Goal: Task Accomplishment & Management: Complete application form

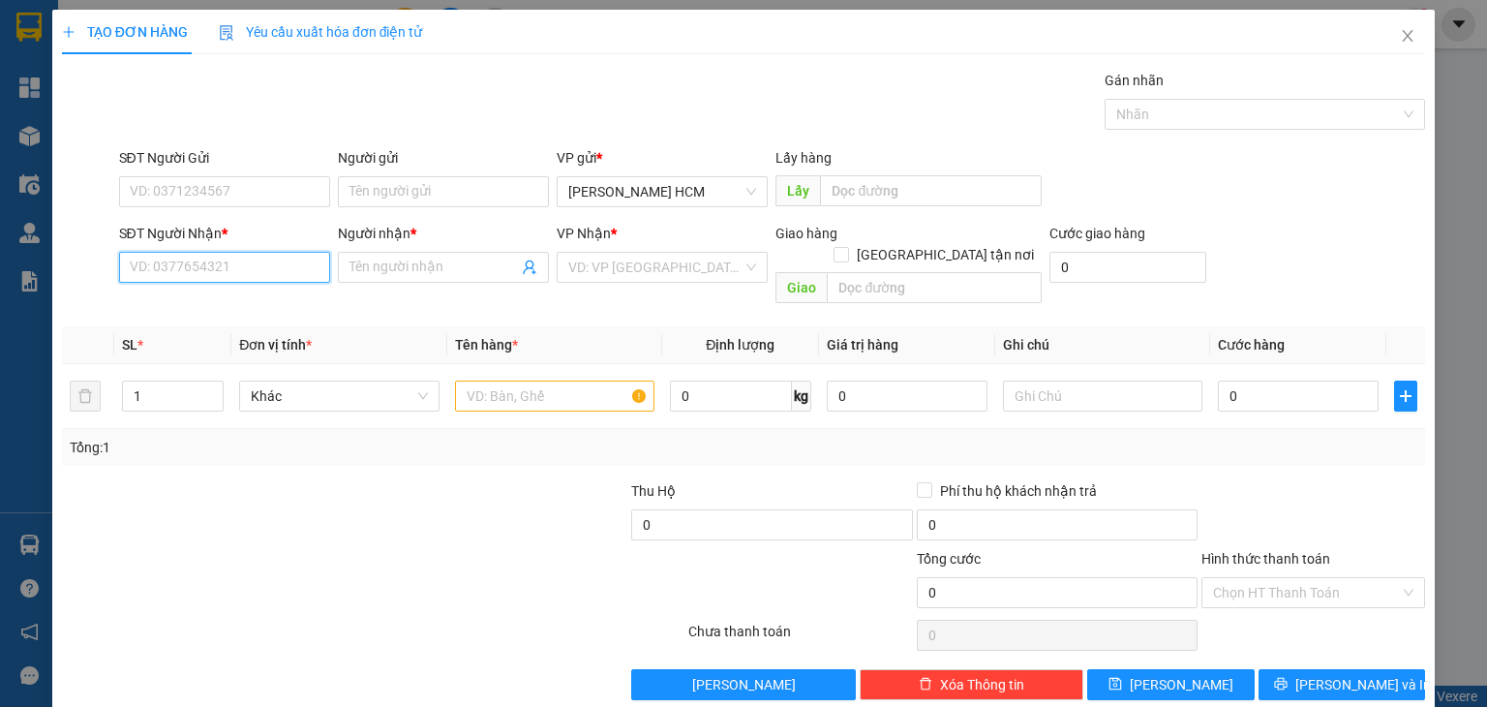
click at [215, 254] on input "SĐT Người Nhận *" at bounding box center [224, 267] width 211 height 31
click at [279, 276] on input "SĐT Người Nhận *" at bounding box center [224, 267] width 211 height 31
click at [263, 307] on div "0906509289 - c hoa" at bounding box center [222, 304] width 186 height 21
type input "0906509289"
type input "c hoa"
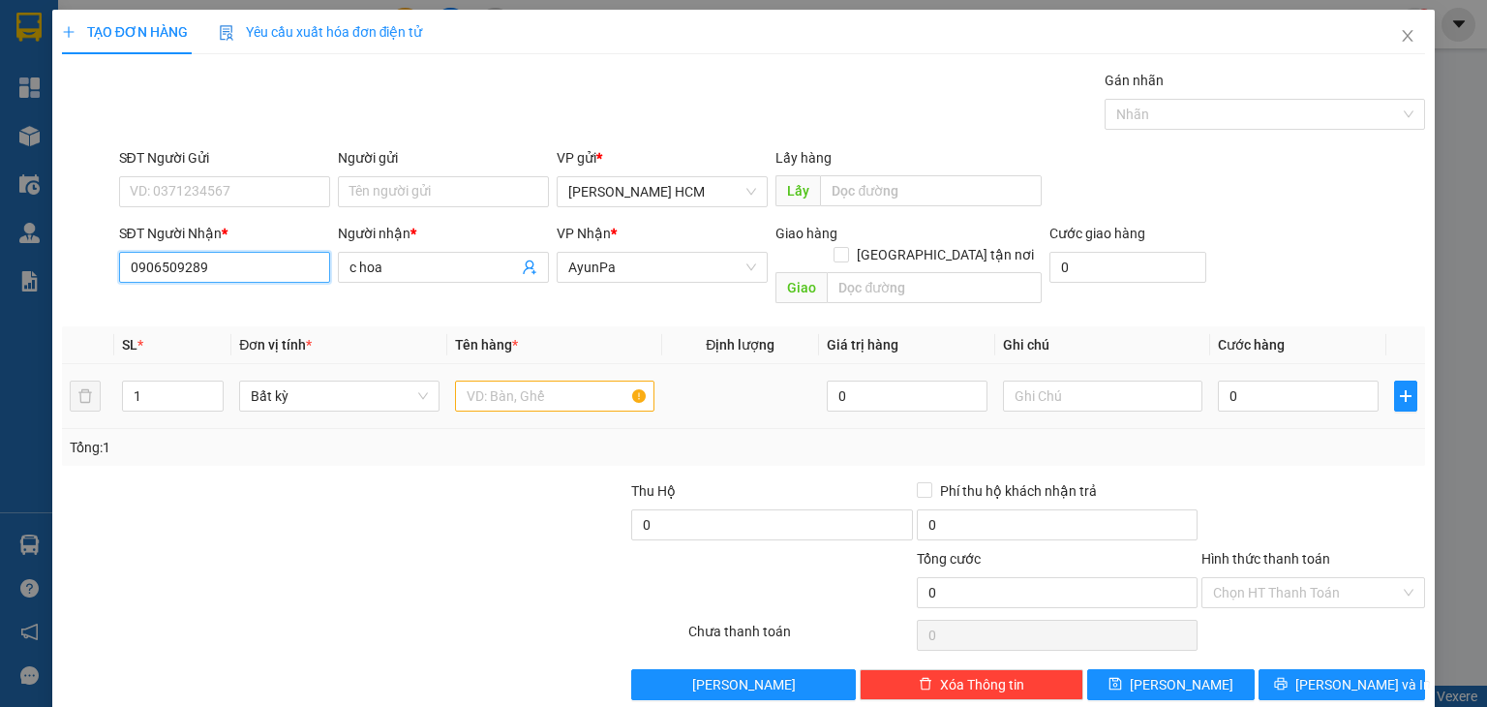
type input "0906509289"
click at [486, 377] on div at bounding box center [554, 396] width 199 height 39
click at [486, 380] on input "text" at bounding box center [554, 395] width 199 height 31
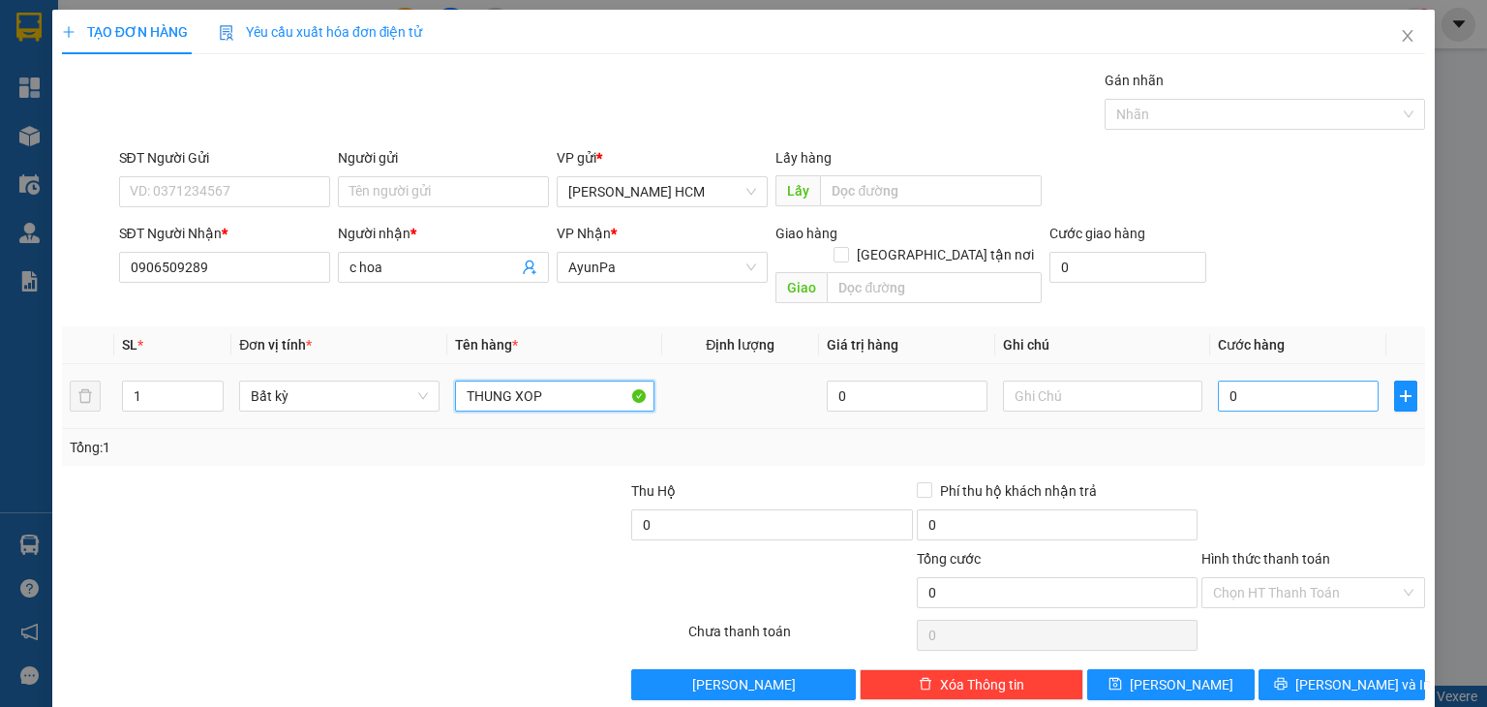
type input "THUNG XOP"
click at [1237, 380] on input "0" at bounding box center [1298, 395] width 161 height 31
type input "005"
type input "5"
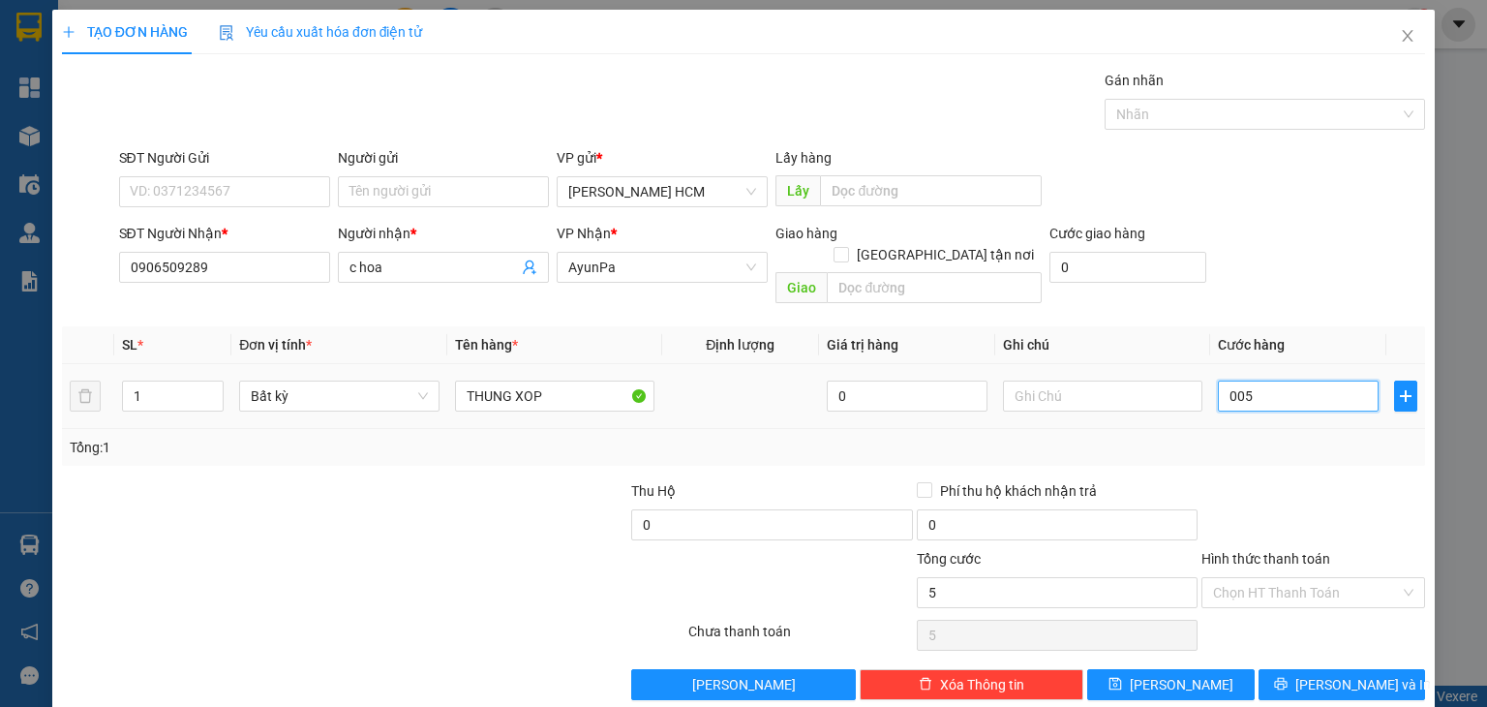
type input "0.050"
type input "50"
type input "50.000"
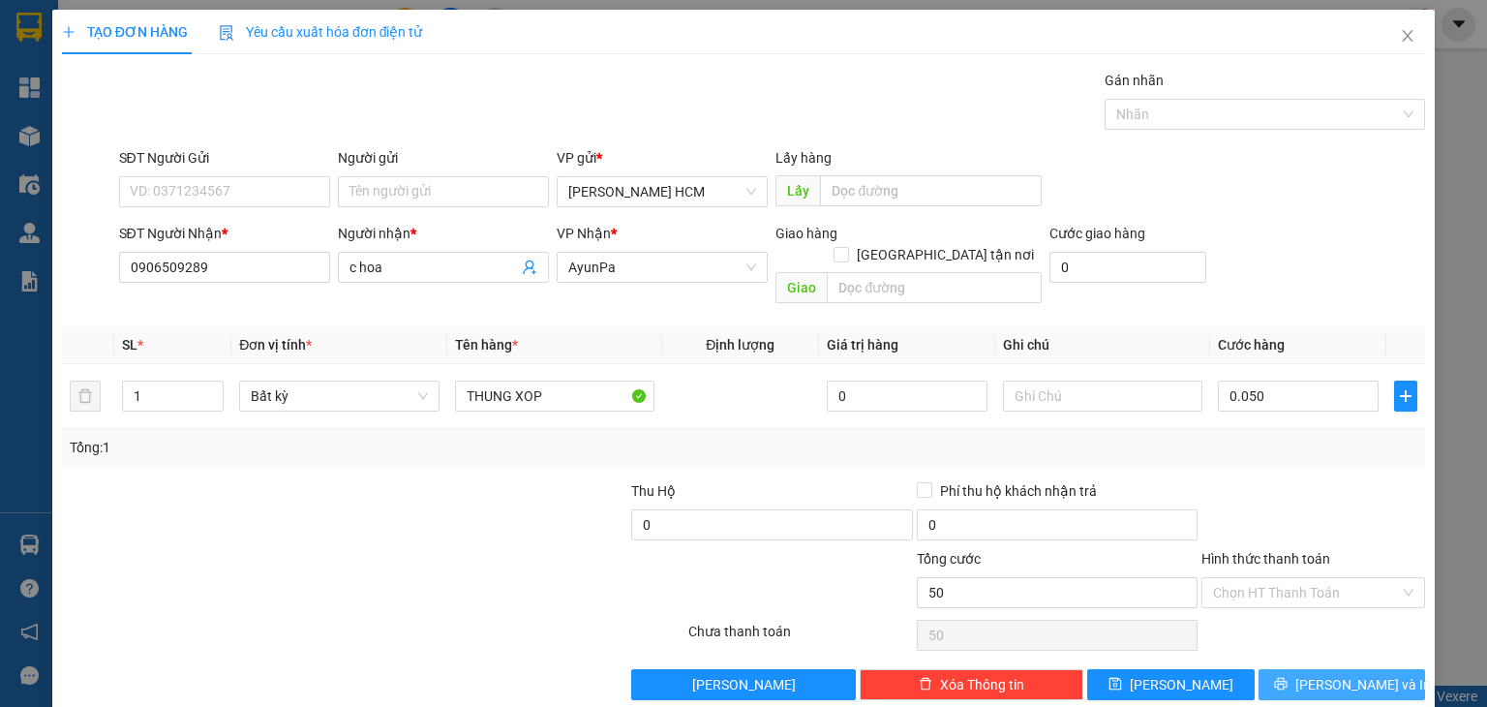
type input "50.000"
click at [1282, 669] on button "[PERSON_NAME] và In" at bounding box center [1342, 684] width 167 height 31
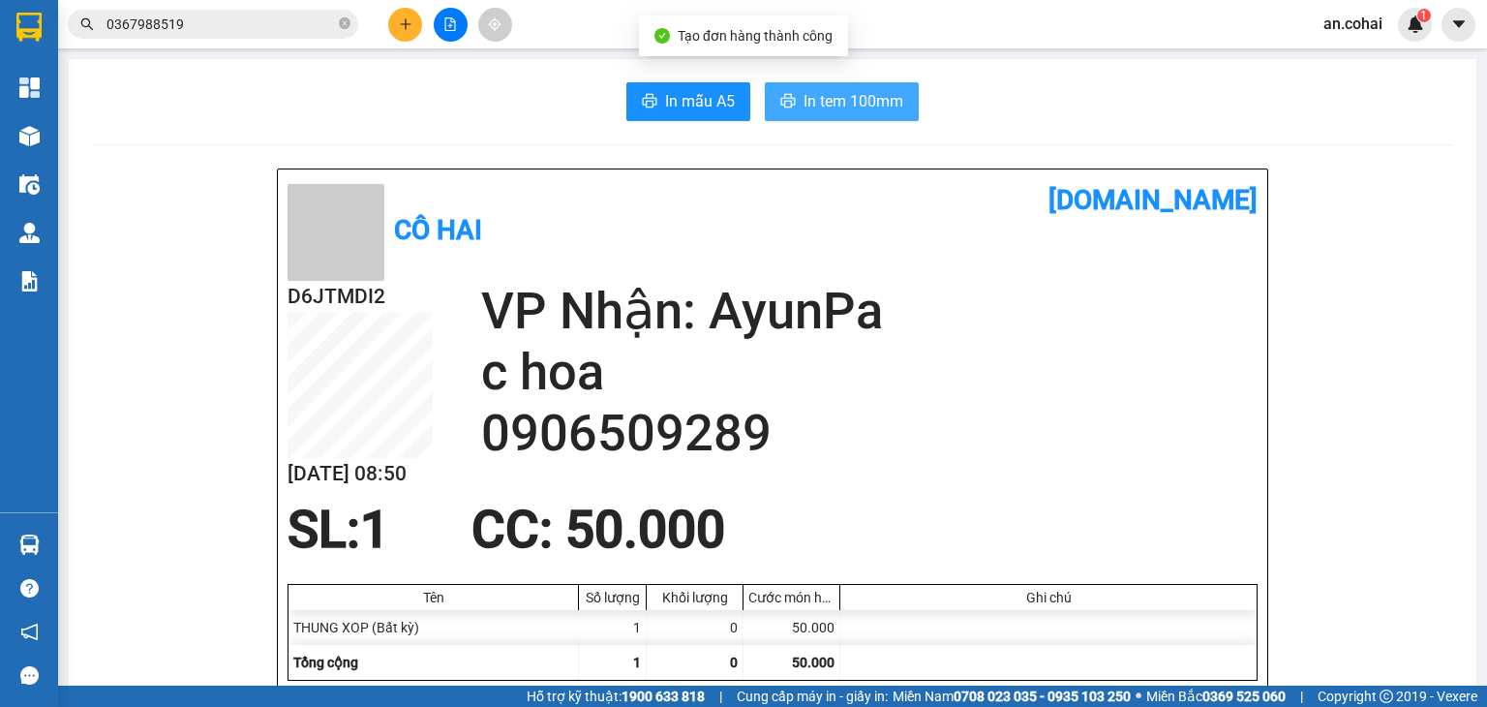
click at [875, 98] on span "In tem 100mm" at bounding box center [854, 101] width 100 height 24
click at [403, 19] on icon "plus" at bounding box center [406, 24] width 14 height 14
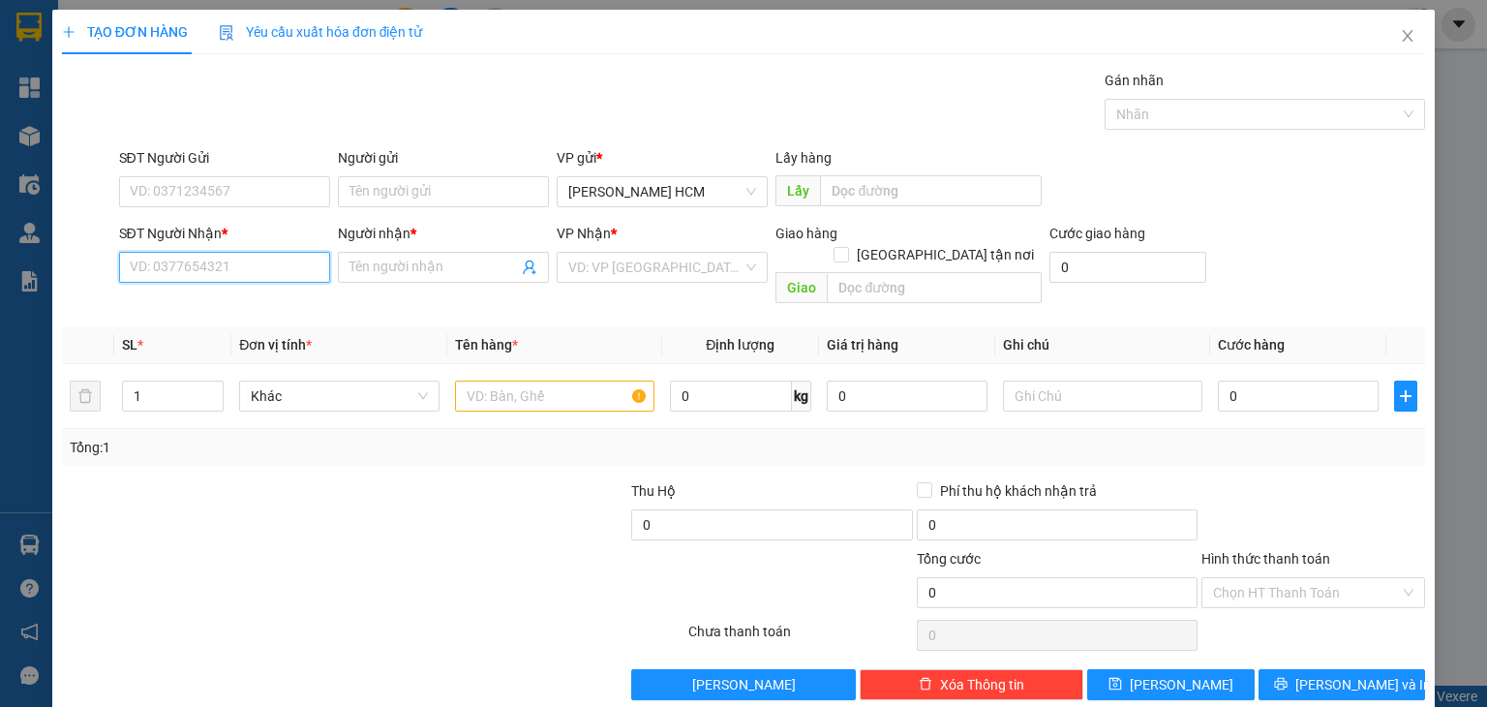
click at [249, 269] on input "SĐT Người Nhận *" at bounding box center [224, 267] width 211 height 31
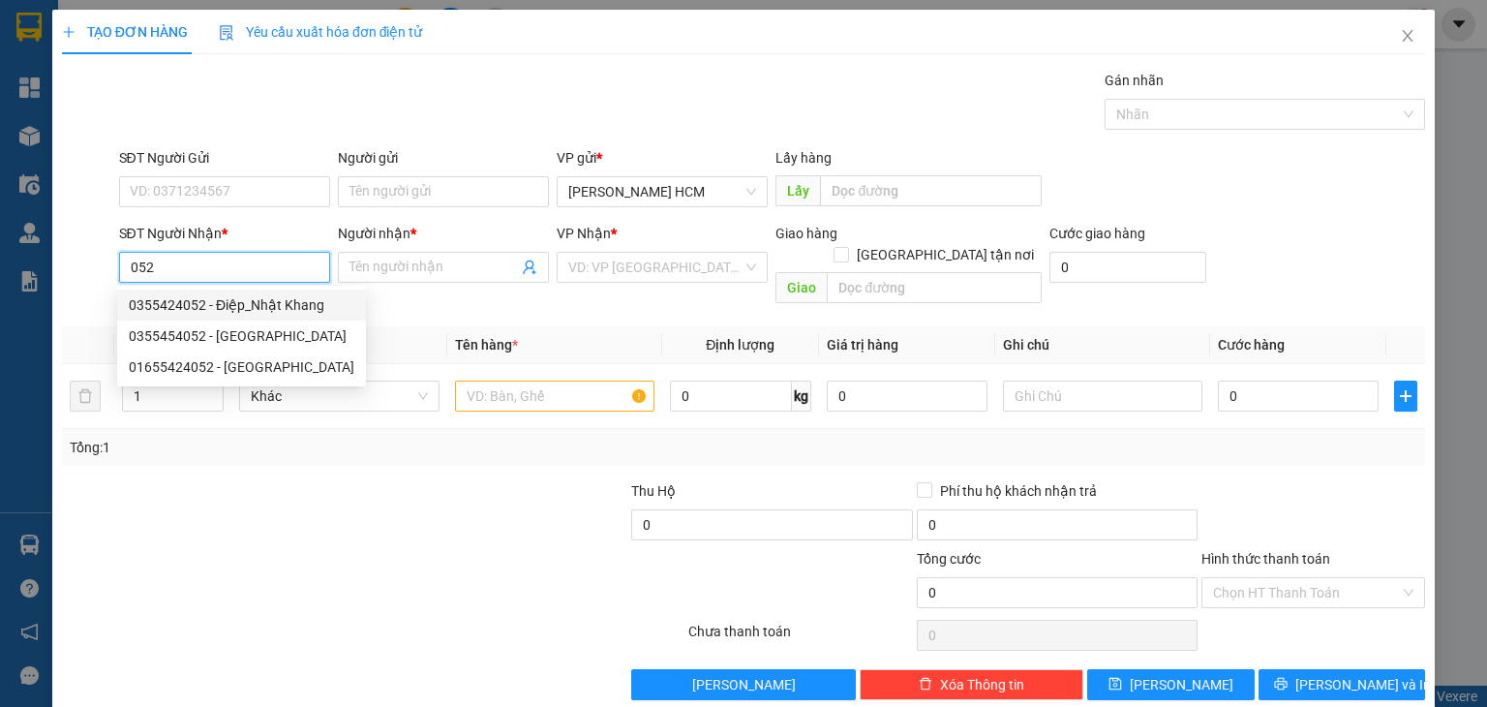
click at [209, 298] on div "0355424052 - Điệp_Nhật Khang" at bounding box center [242, 304] width 226 height 21
type input "0355424052"
type input "Điệp_Nhật Khang"
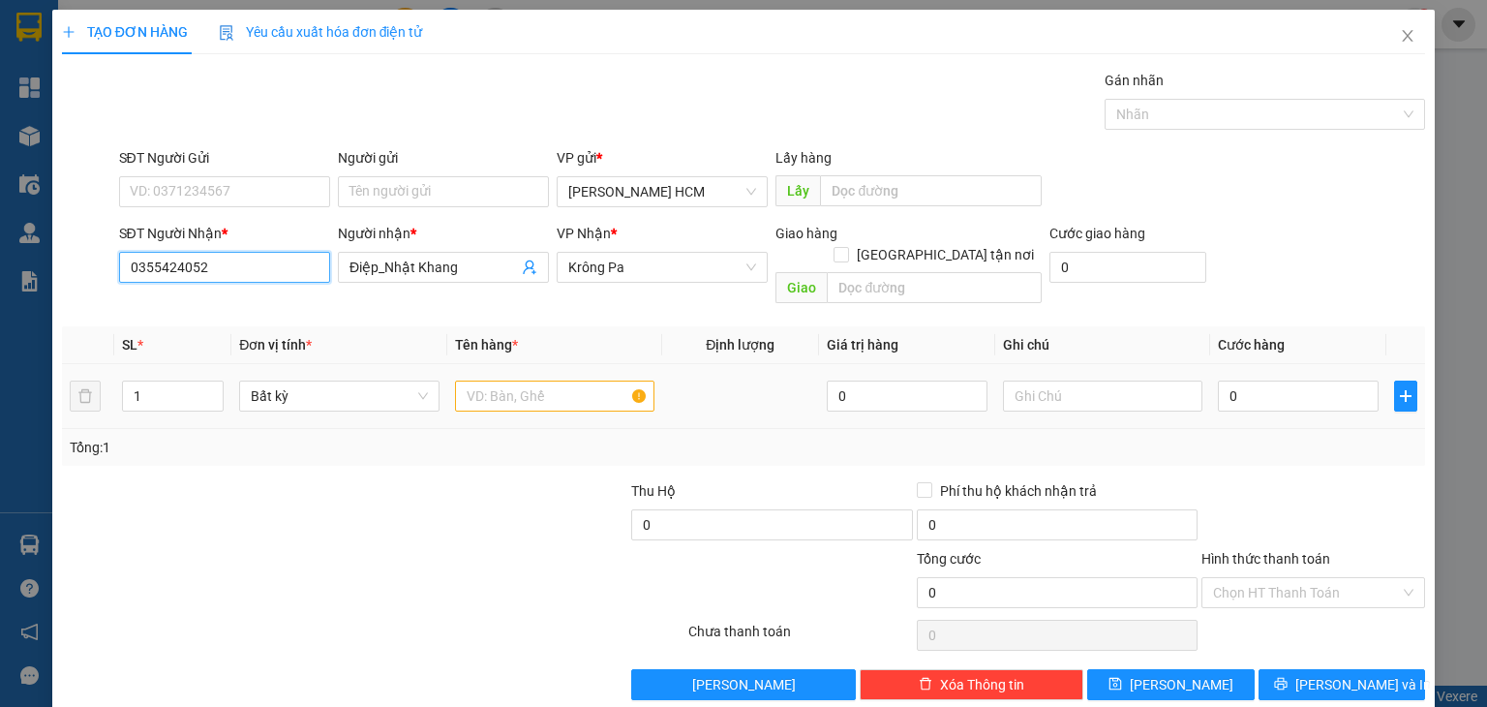
type input "0355424052"
click at [511, 380] on input "text" at bounding box center [554, 395] width 199 height 31
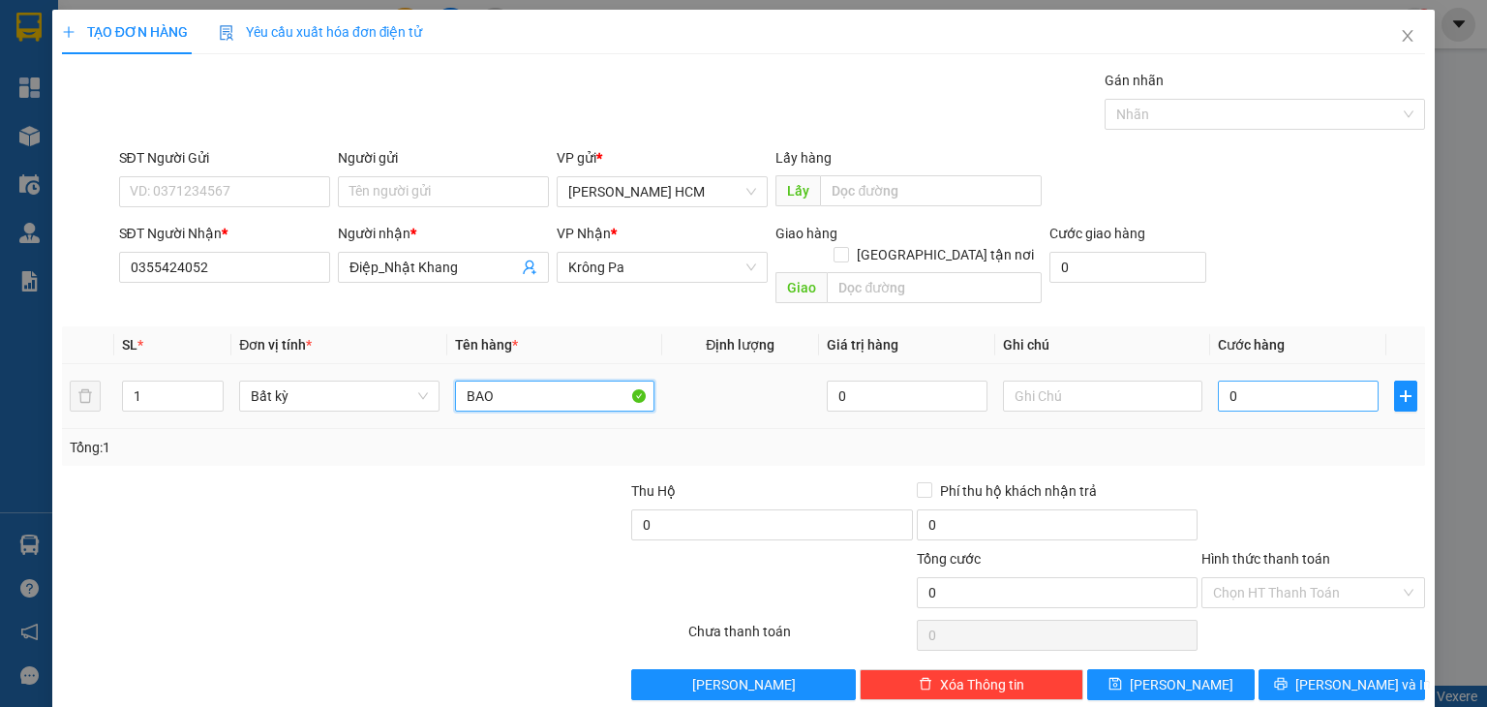
type input "BAO"
click at [1294, 380] on input "0" at bounding box center [1298, 395] width 161 height 31
type input "007"
type input "7"
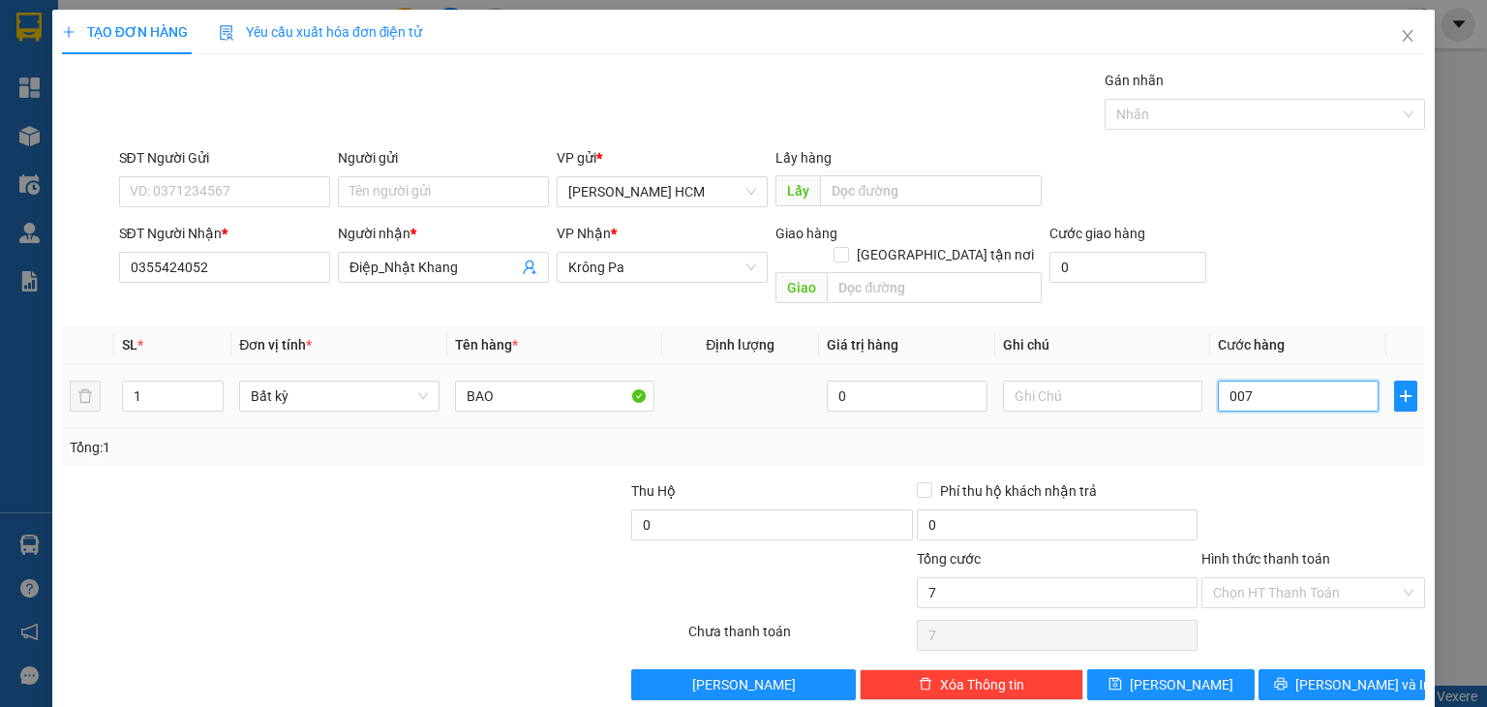
type input "0.070"
type input "70"
type input "70.000"
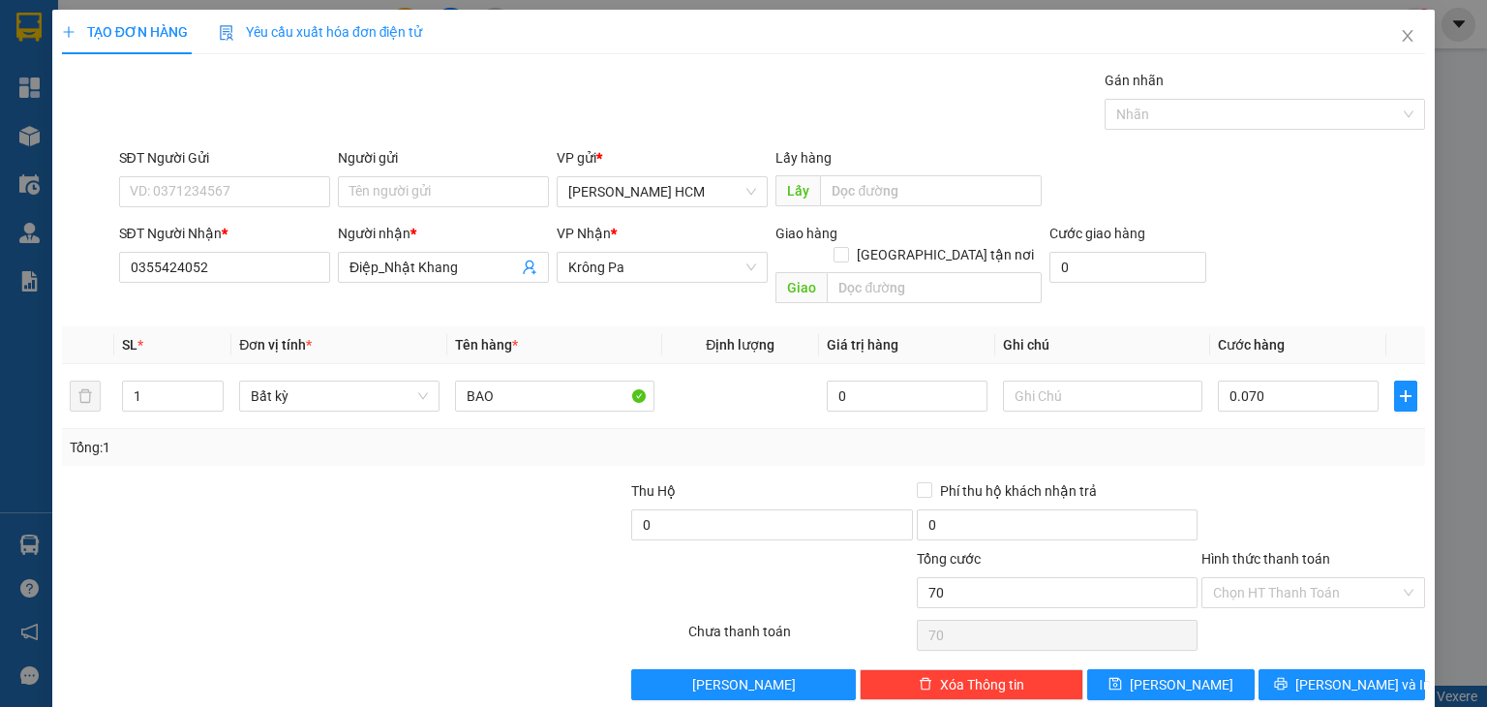
type input "70.000"
click at [1302, 437] on div "Tổng: 1" at bounding box center [744, 447] width 1348 height 21
click at [1314, 674] on span "[PERSON_NAME] và In" at bounding box center [1363, 684] width 136 height 21
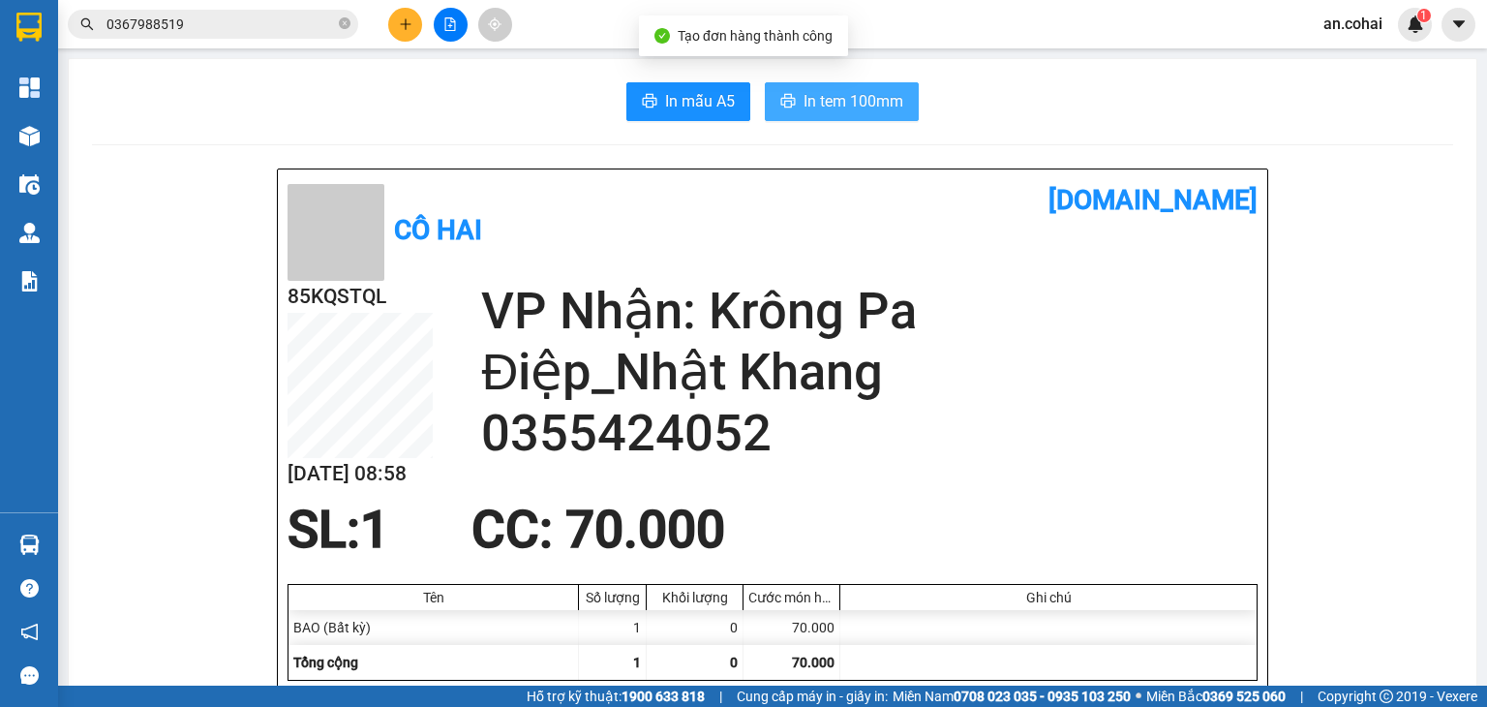
click at [824, 104] on span "In tem 100mm" at bounding box center [854, 101] width 100 height 24
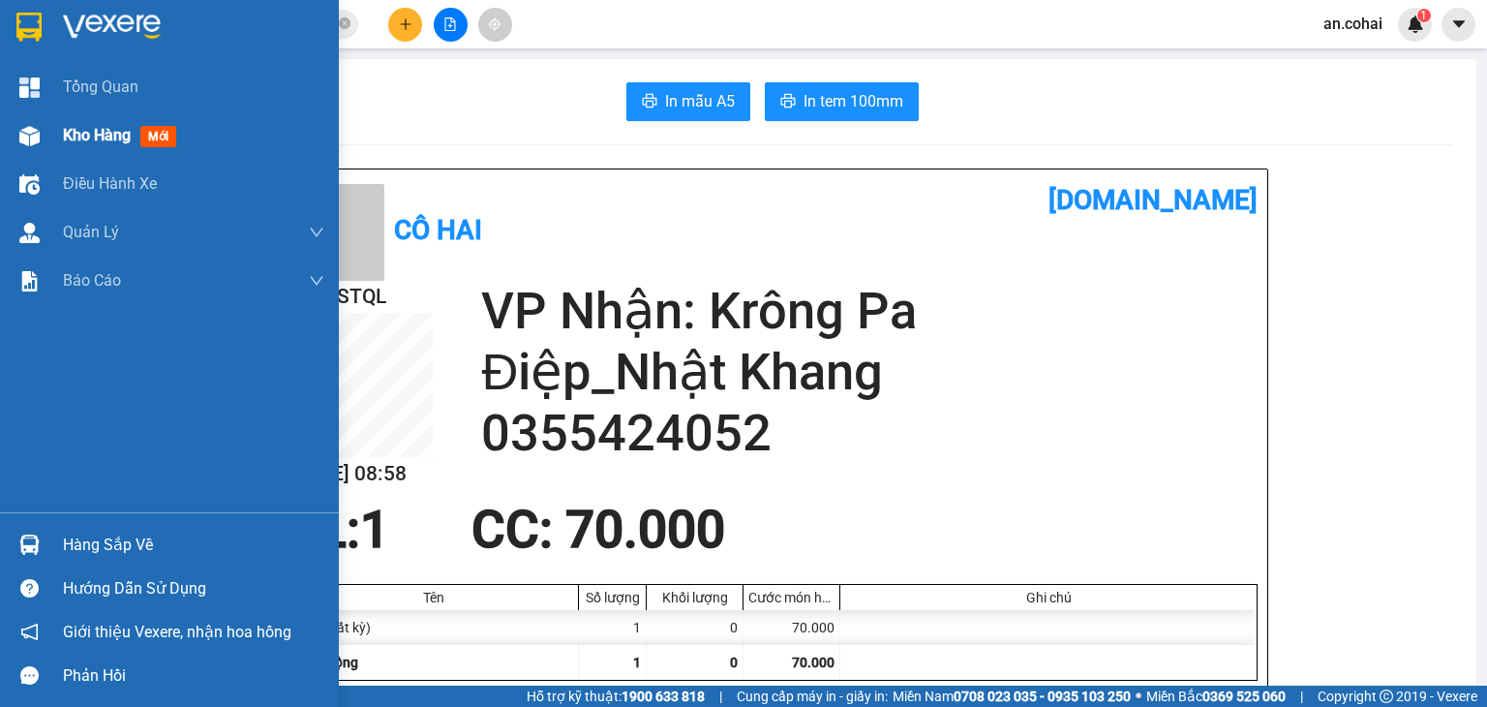
click at [44, 133] on div at bounding box center [30, 136] width 34 height 34
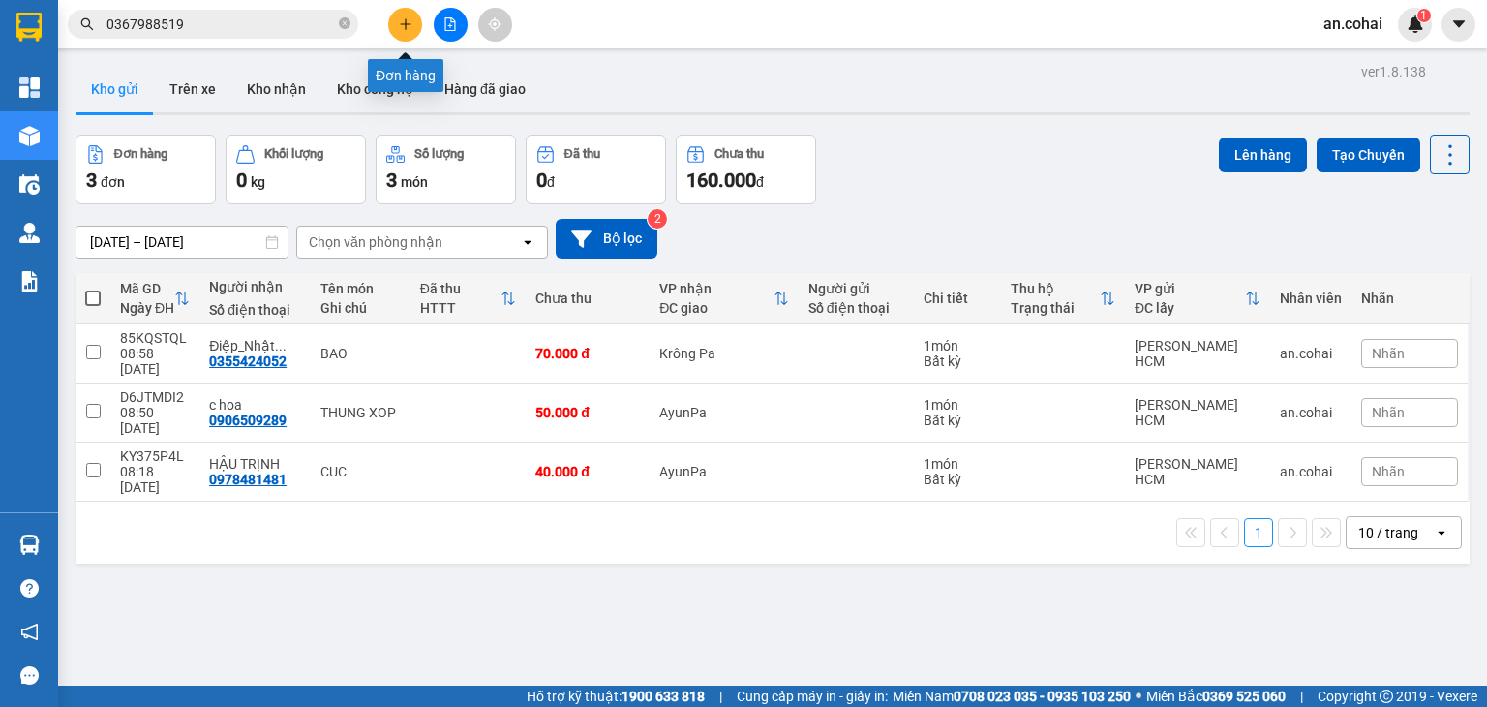
click at [410, 25] on icon "plus" at bounding box center [406, 24] width 14 height 14
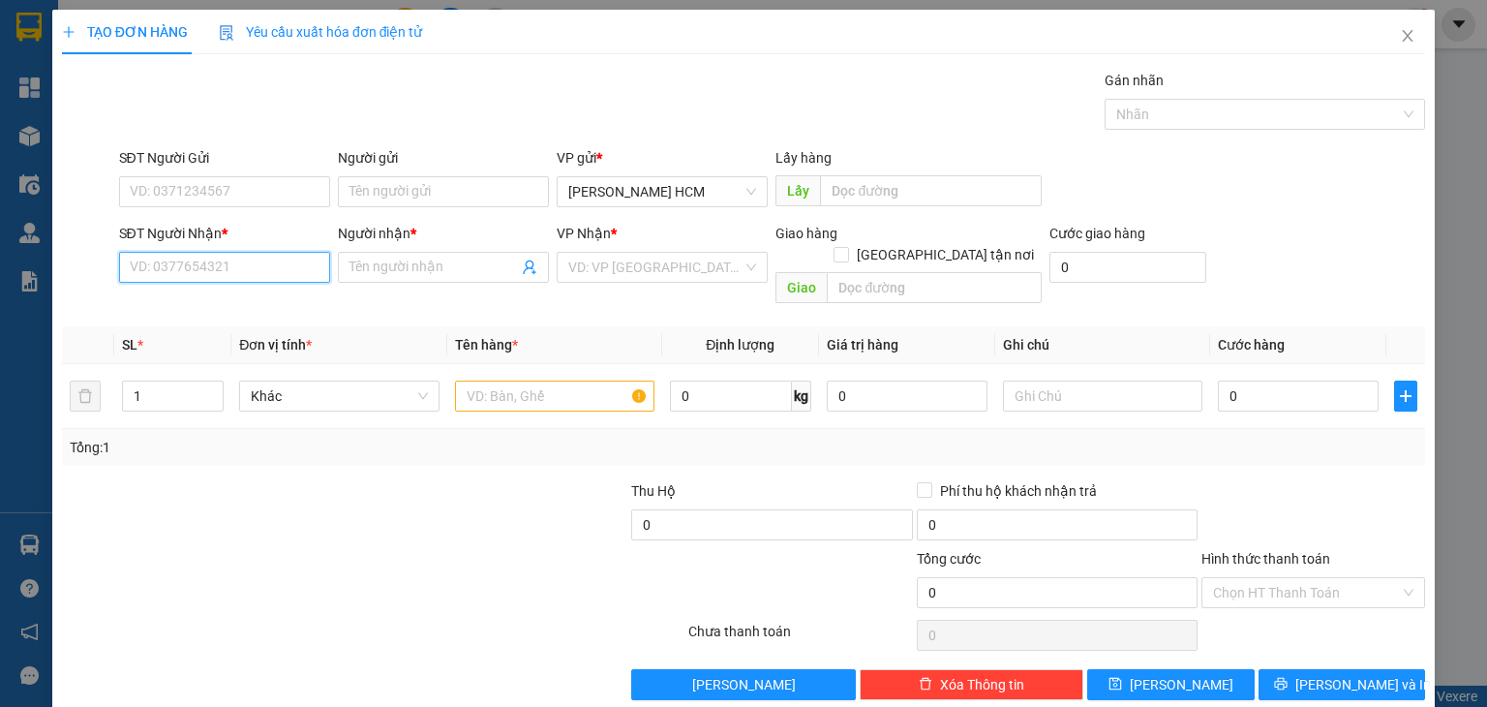
click at [261, 268] on input "SĐT Người Nhận *" at bounding box center [224, 267] width 211 height 31
click at [273, 299] on div "0398094564 - TRÂM" at bounding box center [222, 304] width 186 height 21
type input "0398094564"
type input "TRÂM"
type input "0398094564"
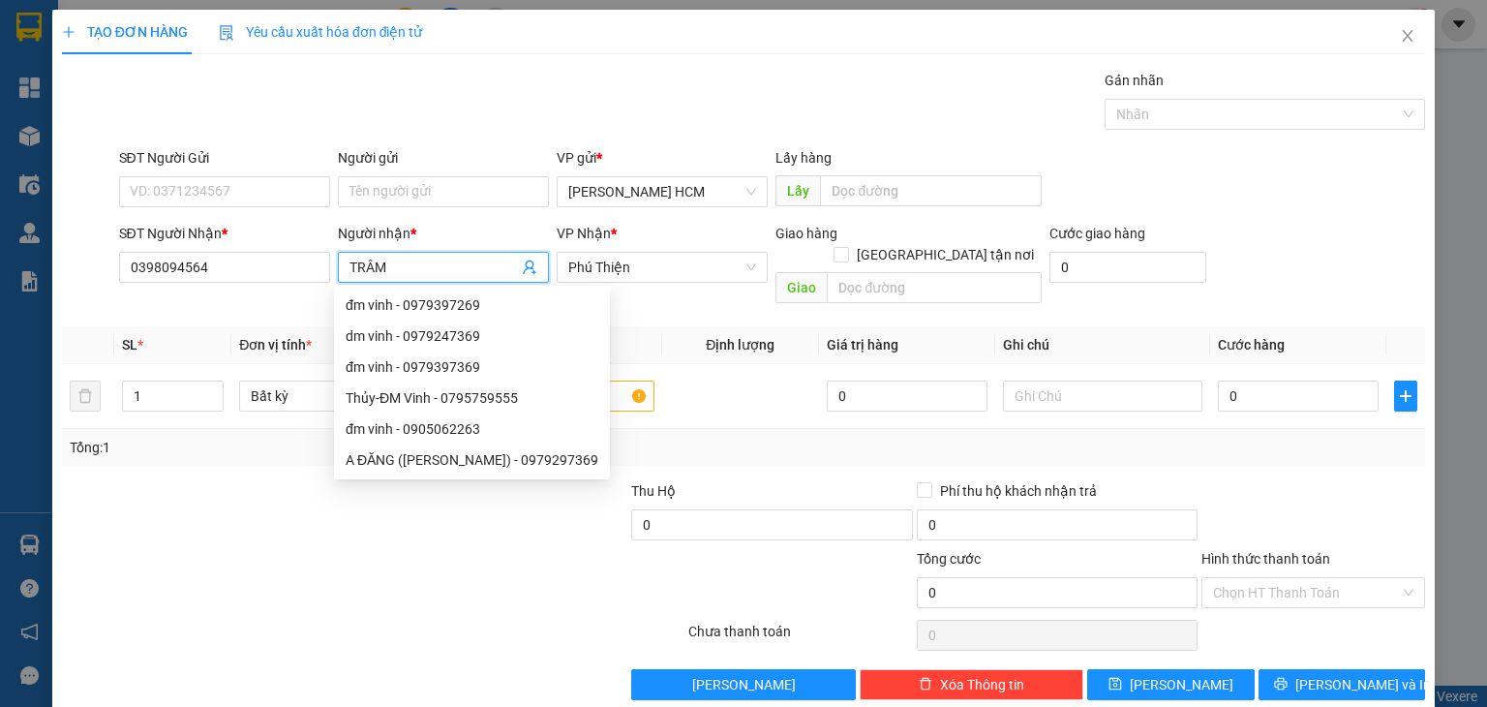
drag, startPoint x: 397, startPoint y: 260, endPoint x: 346, endPoint y: 287, distance: 57.6
click at [346, 287] on body "Kết quả tìm kiếm ( 3 ) Bộ lọc Mã ĐH Trạng thái Món hàng Thu hộ Tổng cước Chưa c…" at bounding box center [743, 353] width 1487 height 707
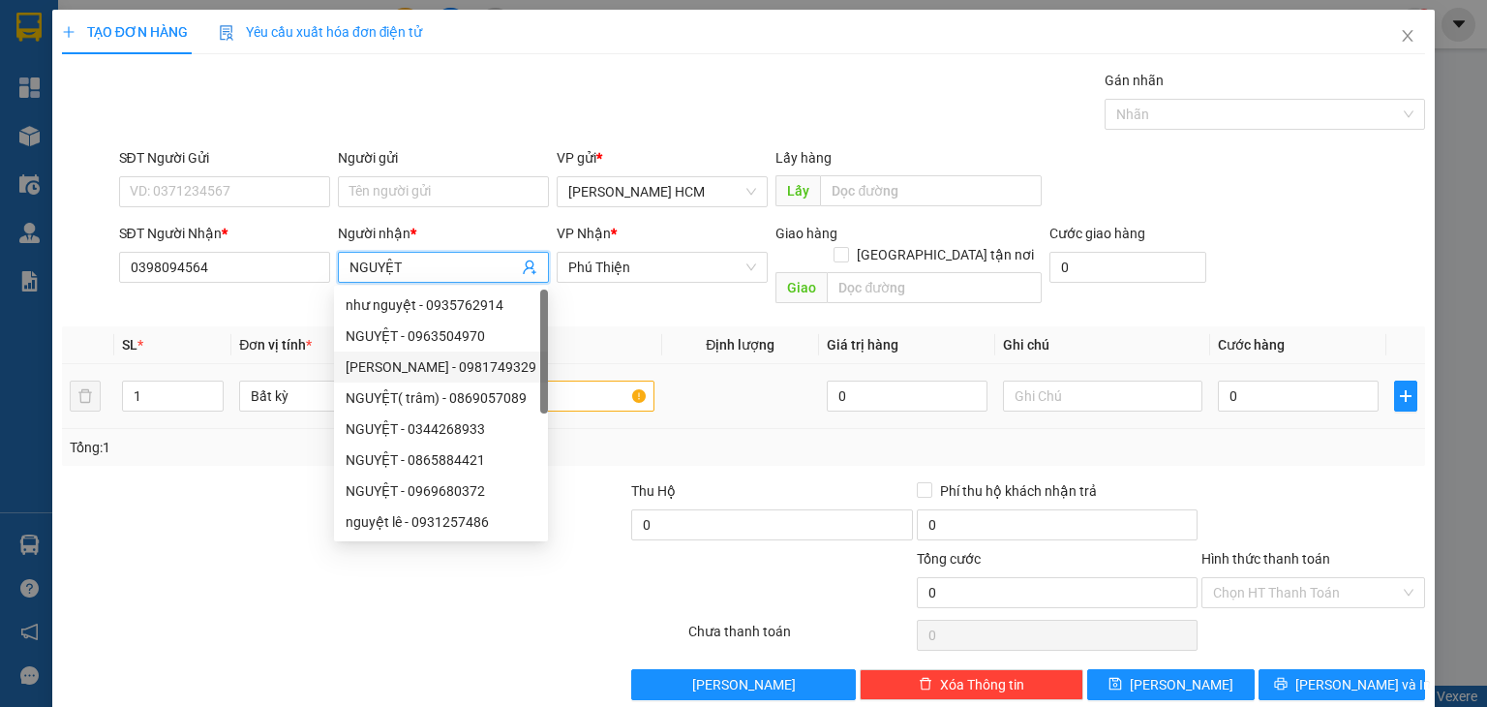
type input "NGUYỆT"
click at [587, 387] on input "text" at bounding box center [554, 395] width 199 height 31
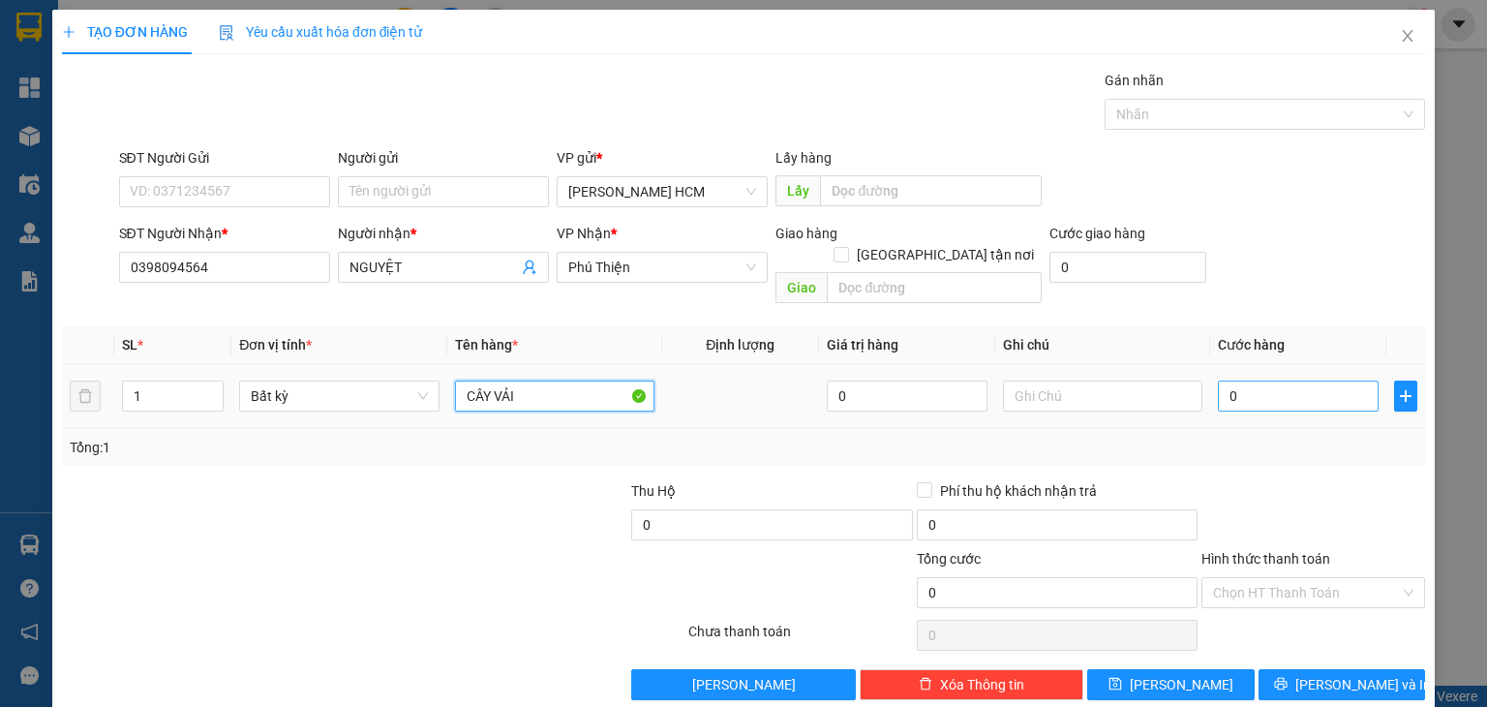
type input "CÂY VẢI"
click at [1343, 380] on input "0" at bounding box center [1298, 395] width 161 height 31
type input "007"
type input "7"
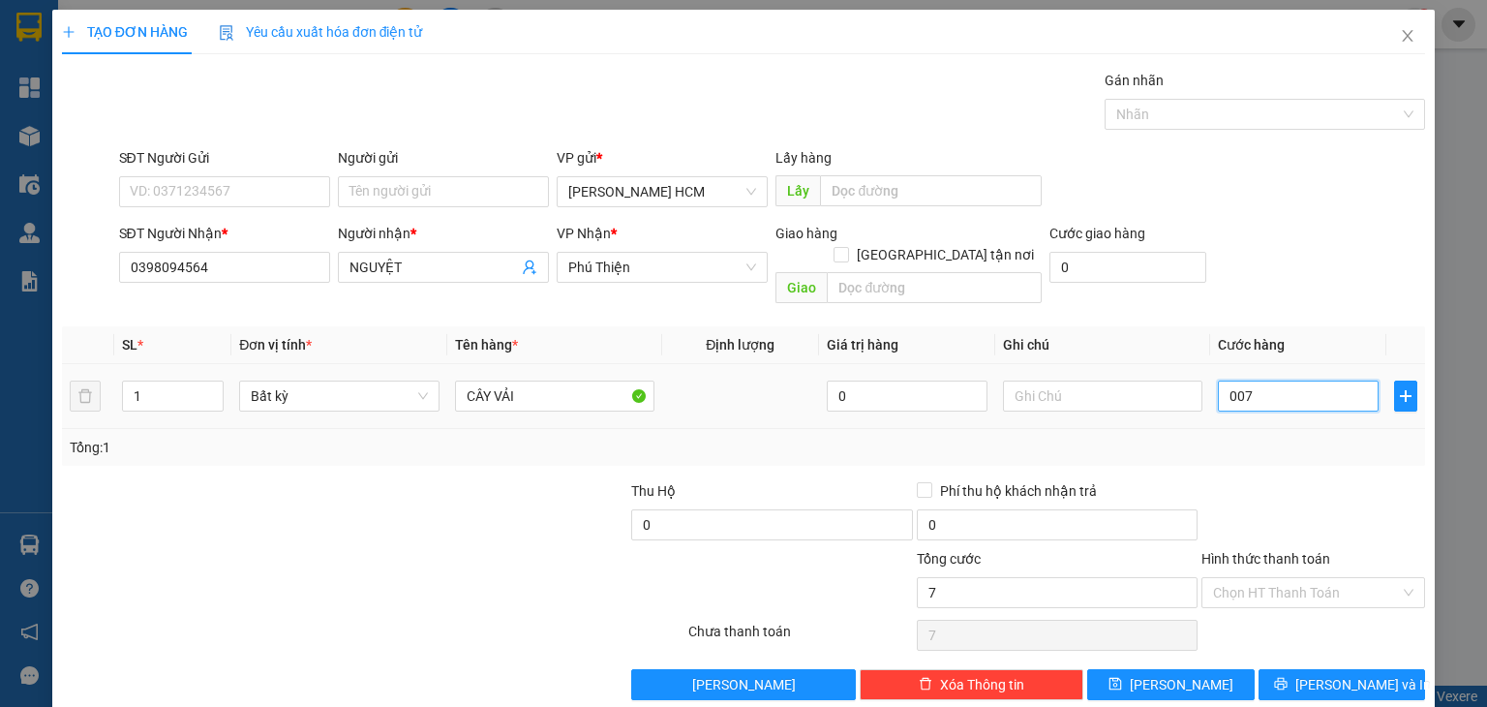
type input "0.070"
type input "70"
type input "70.000"
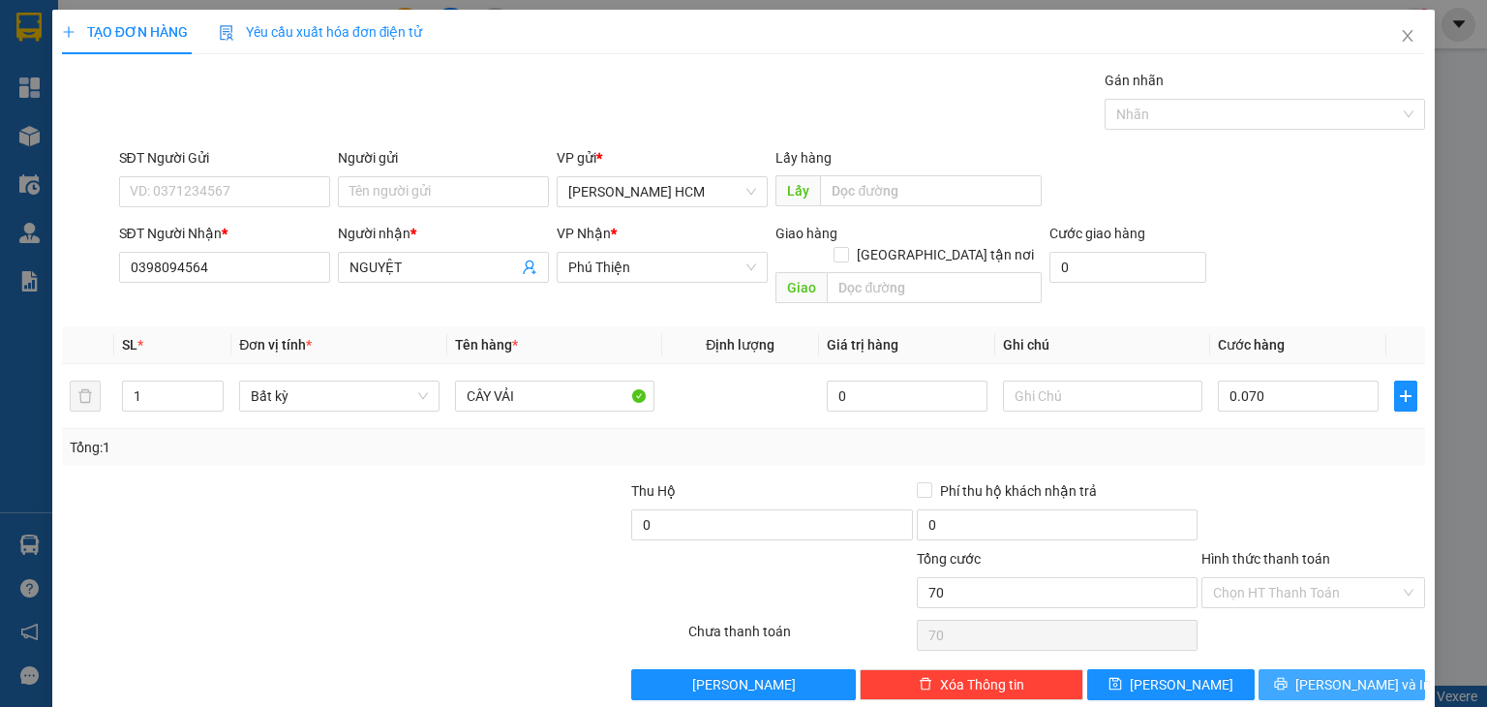
type input "70.000"
click at [1349, 669] on button "[PERSON_NAME] và In" at bounding box center [1342, 684] width 167 height 31
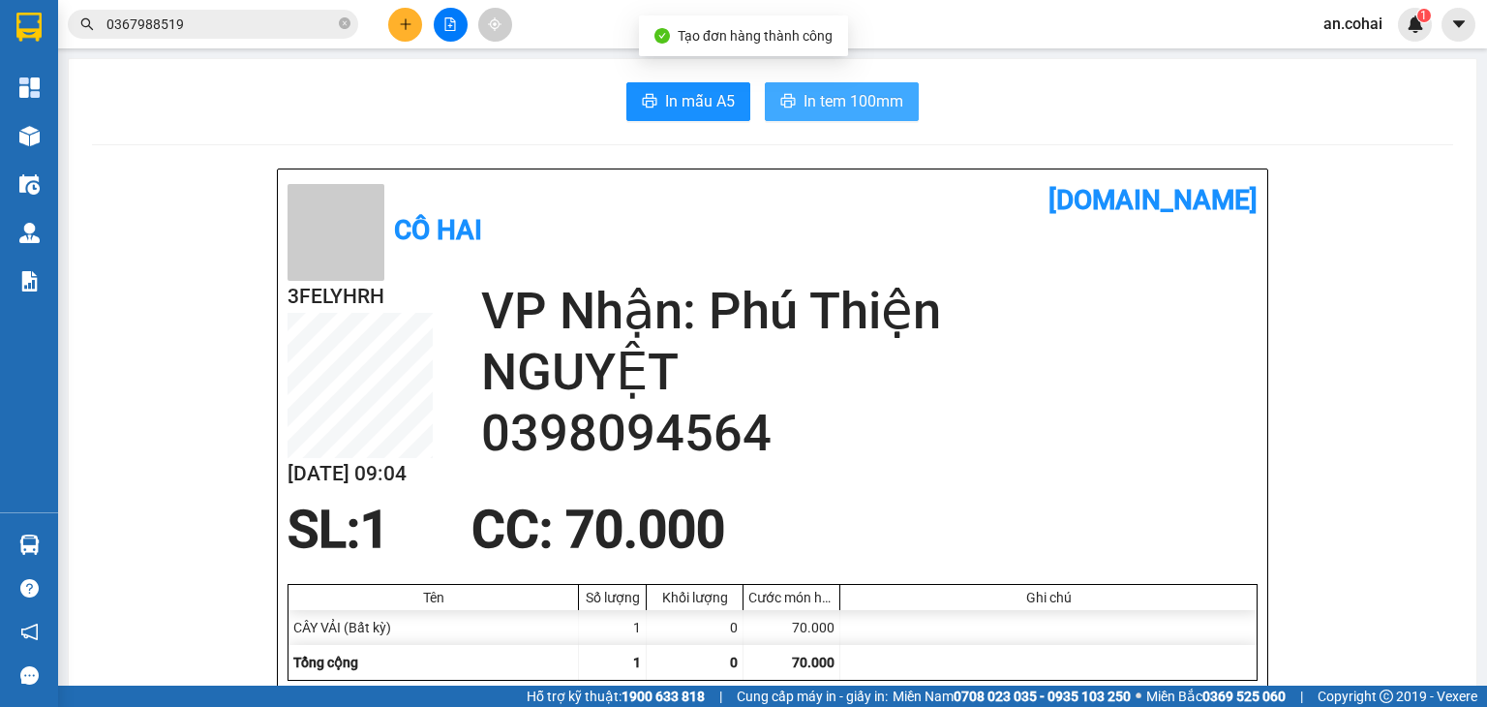
click at [815, 98] on span "In tem 100mm" at bounding box center [854, 101] width 100 height 24
